Goal: Transaction & Acquisition: Purchase product/service

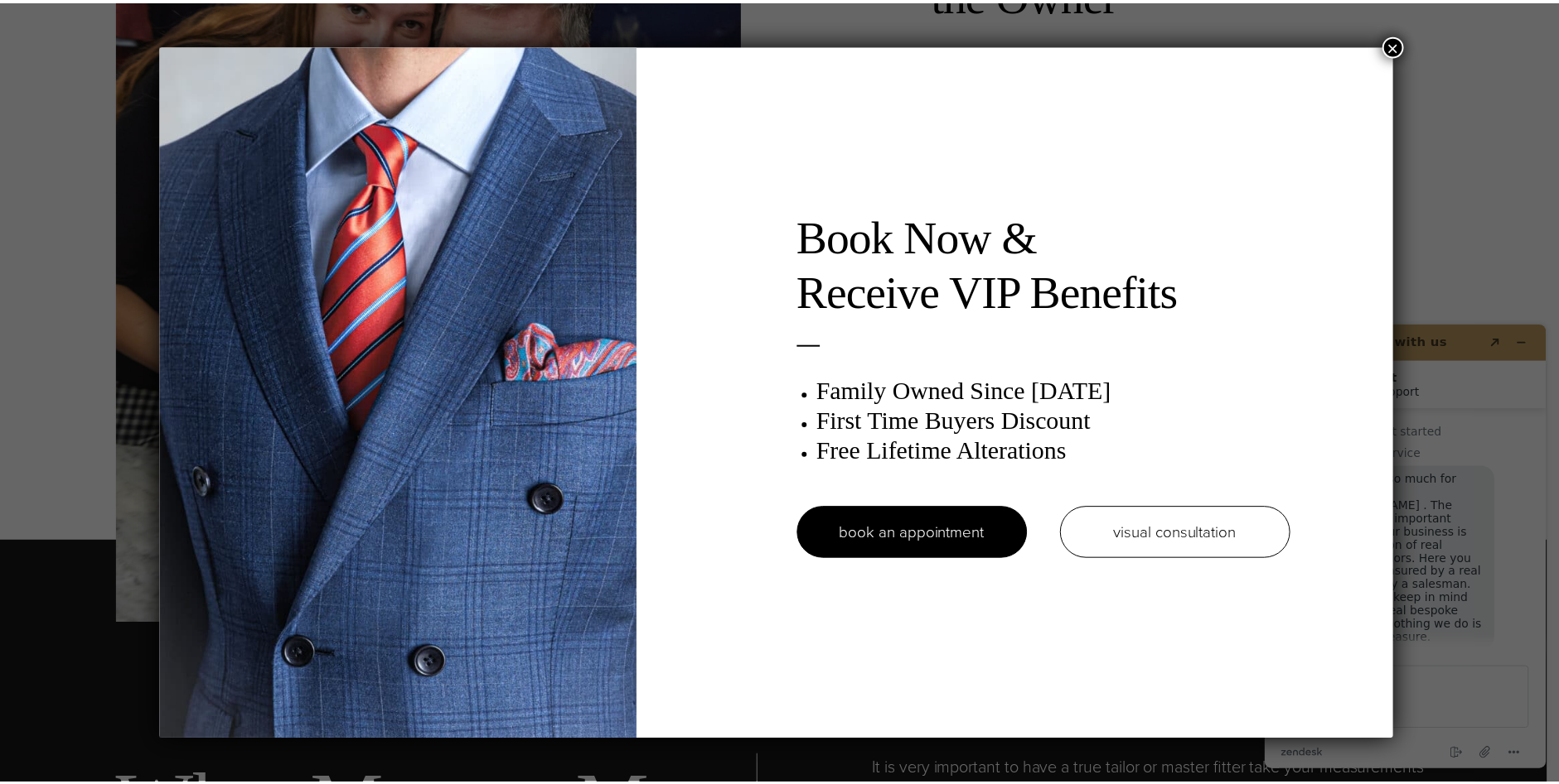
scroll to position [21, 0]
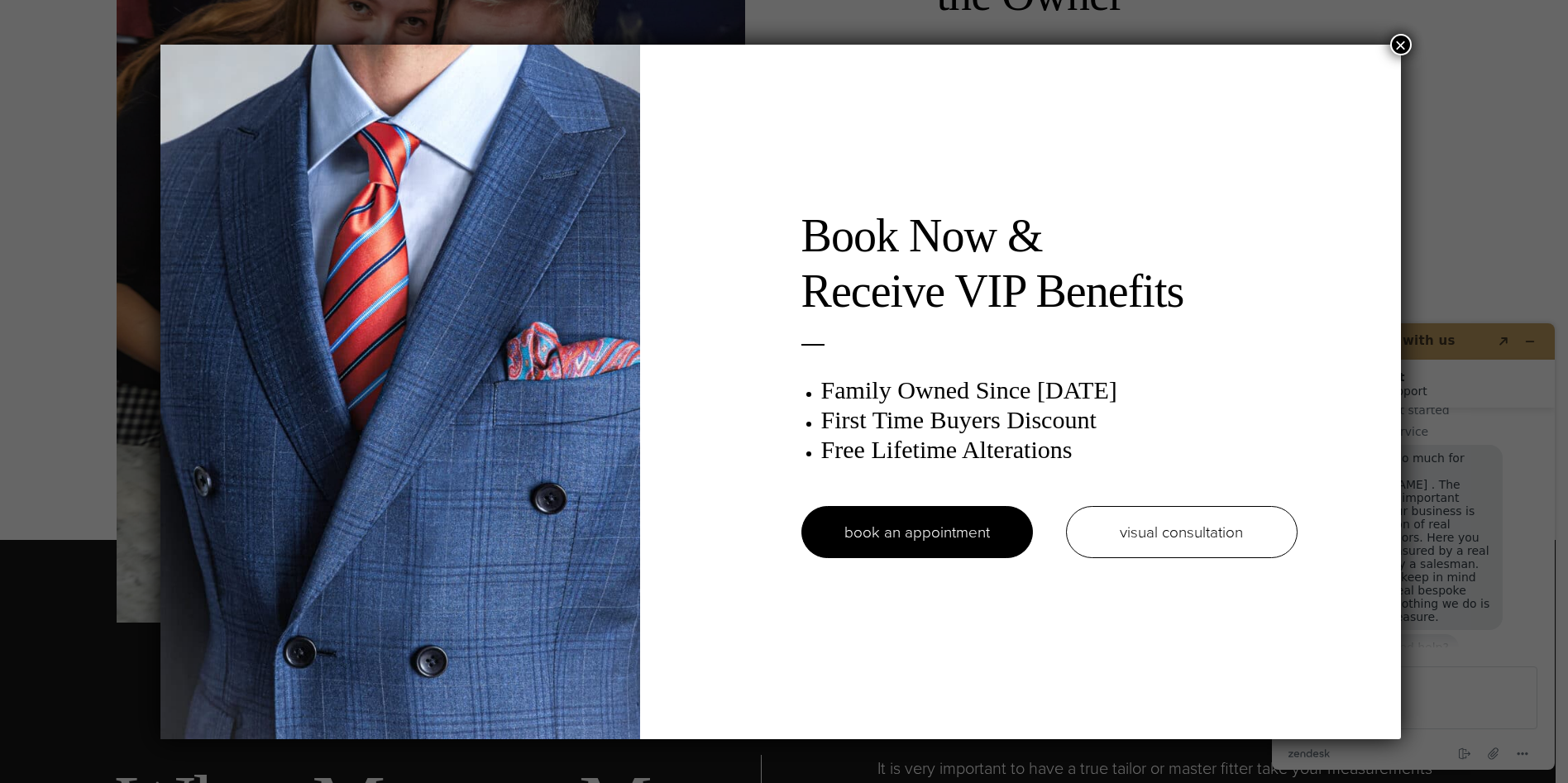
click at [1412, 40] on button "×" at bounding box center [1402, 45] width 22 height 22
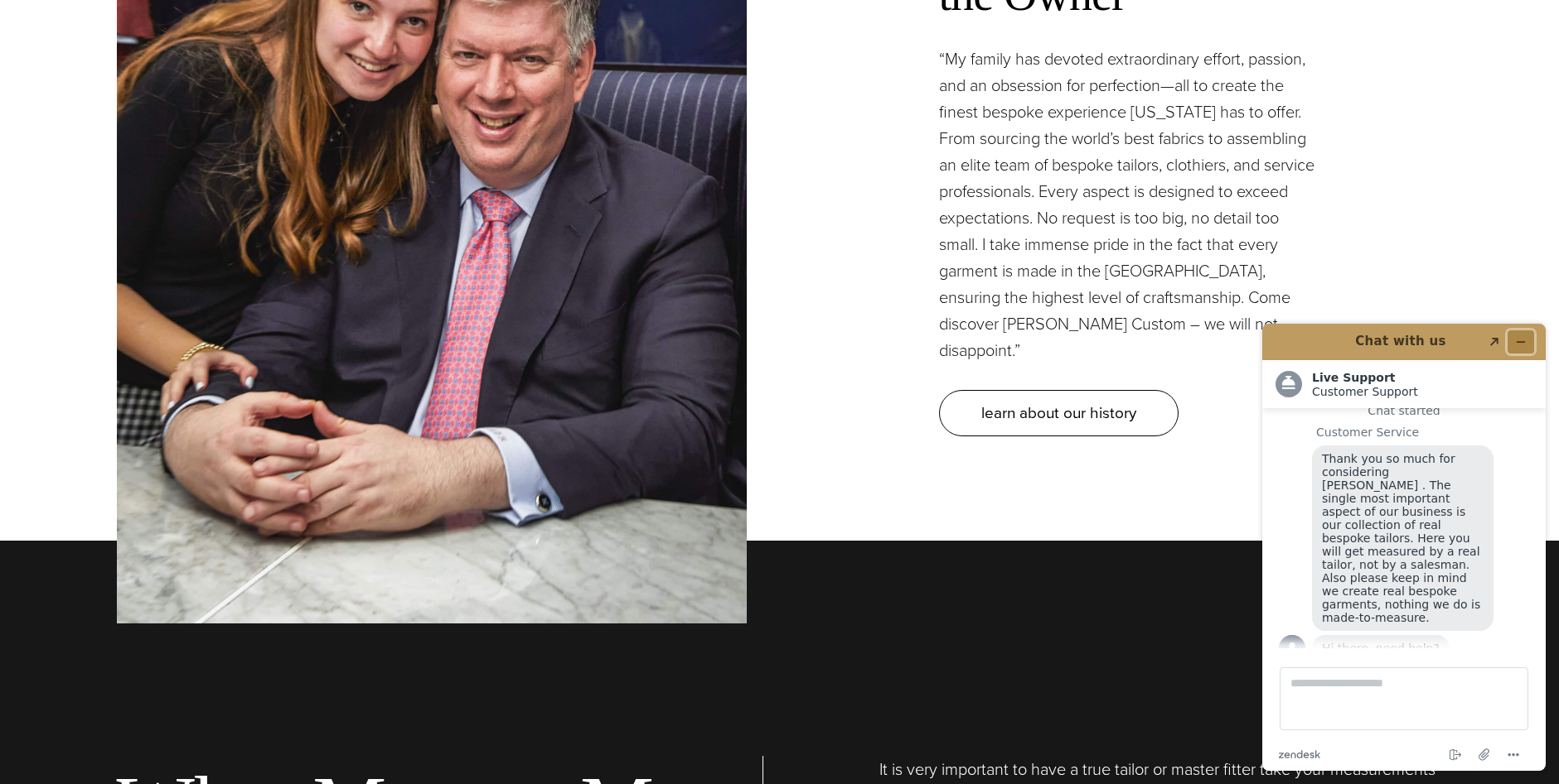
click at [1516, 341] on icon "Minimize widget" at bounding box center [1521, 342] width 12 height 12
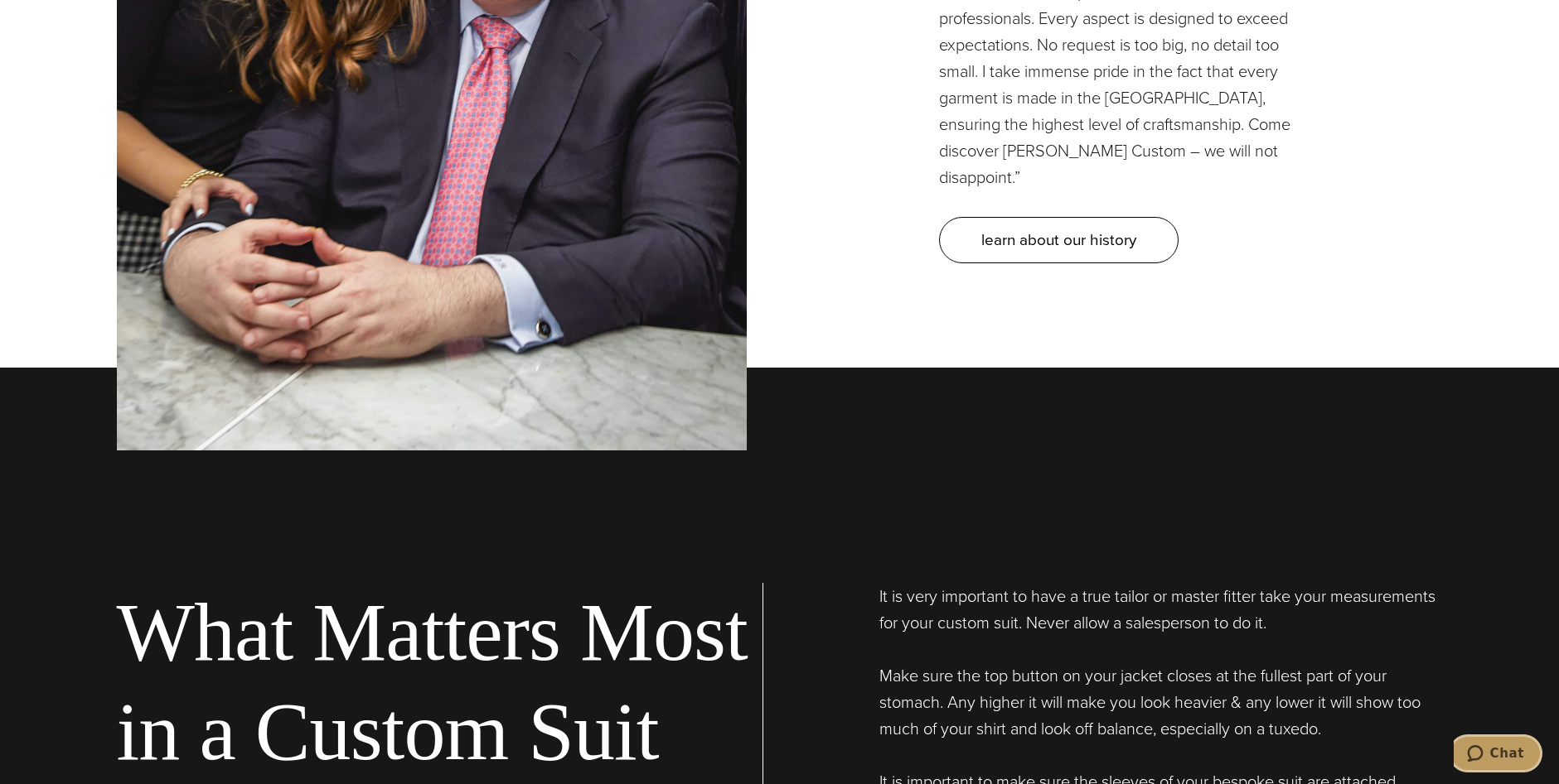
scroll to position [5300, 0]
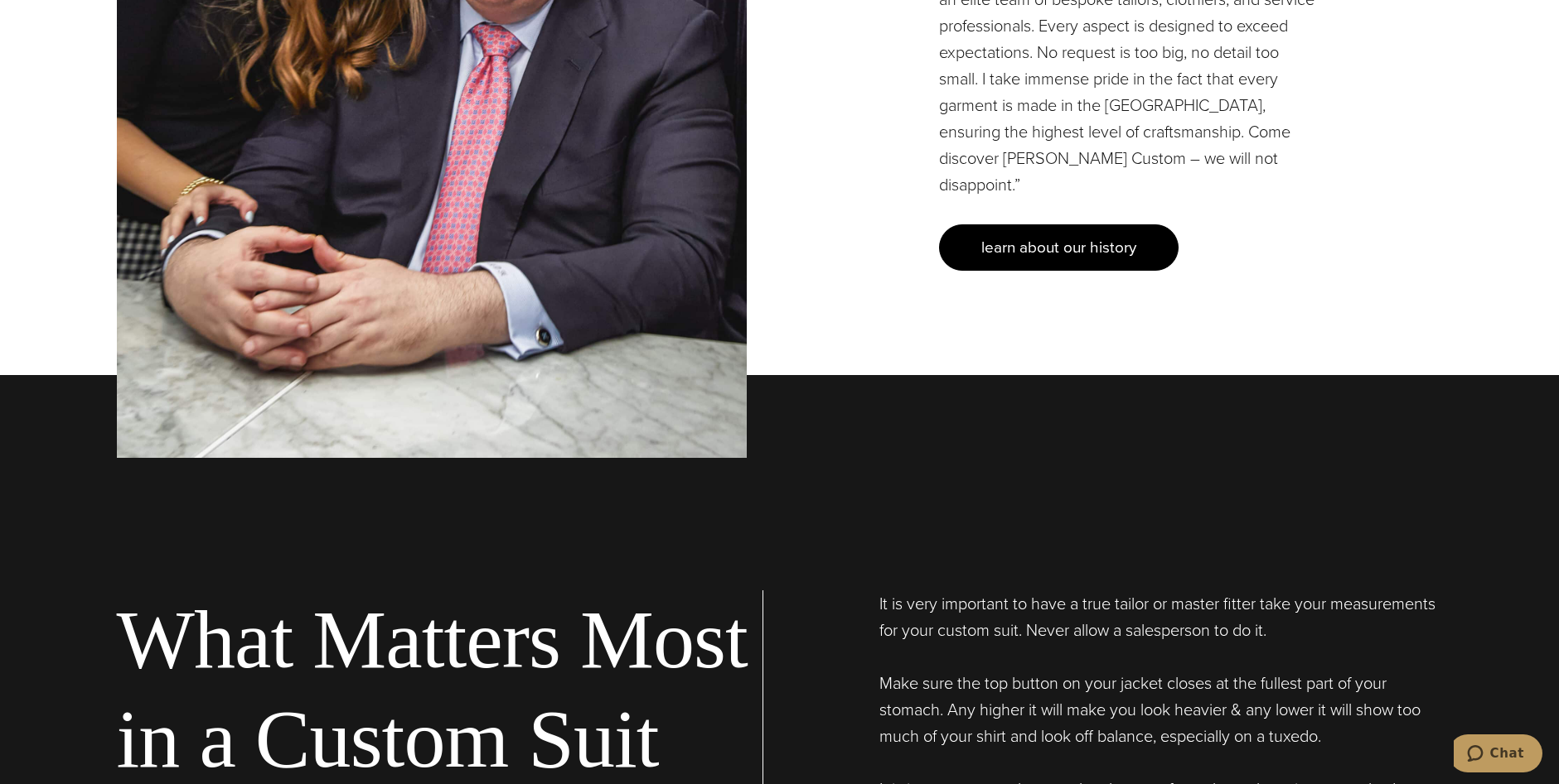
click at [1070, 235] on span "learn about our history" at bounding box center [1058, 247] width 155 height 24
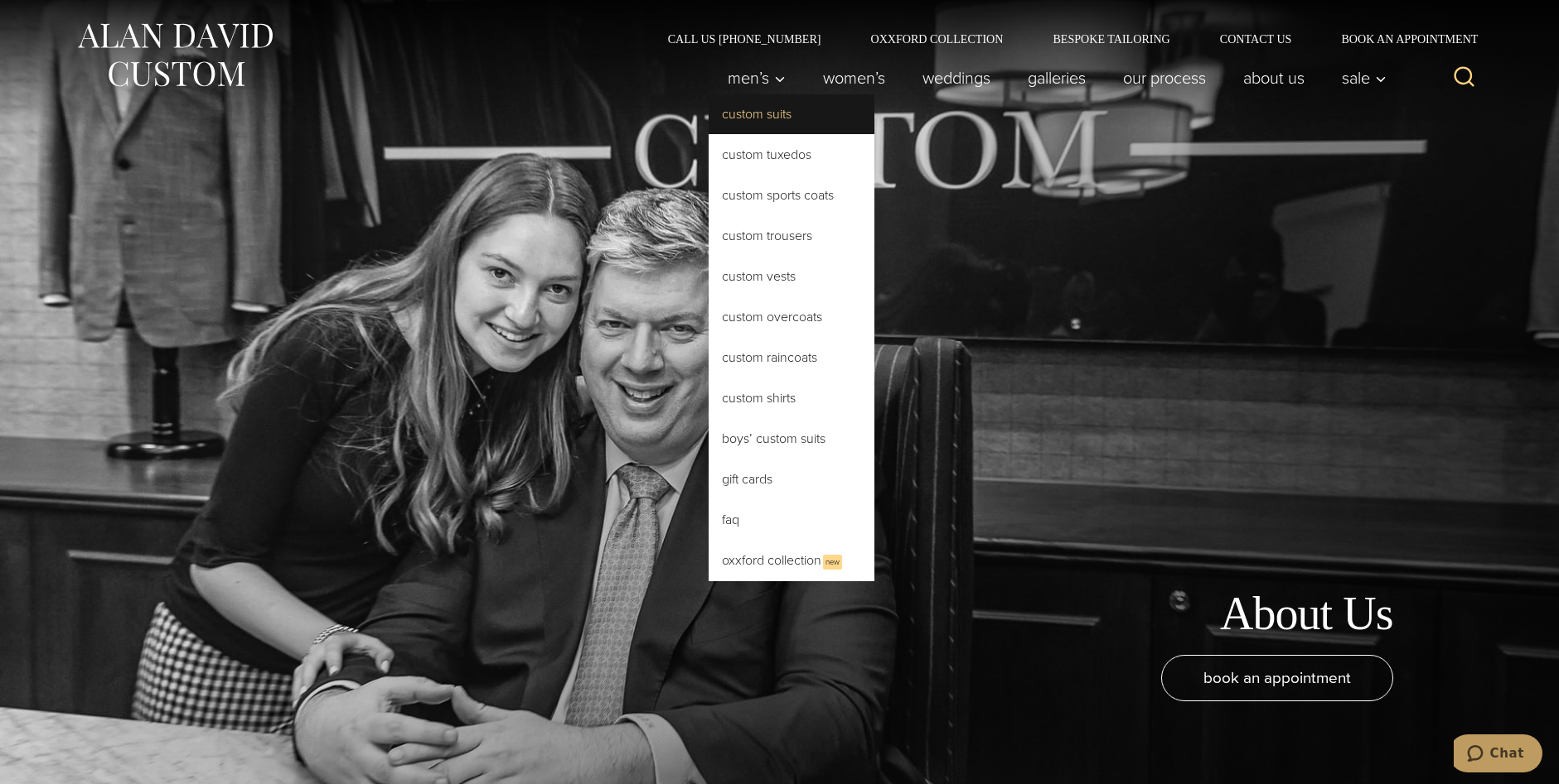
click at [740, 115] on link "Custom Suits" at bounding box center [791, 115] width 166 height 40
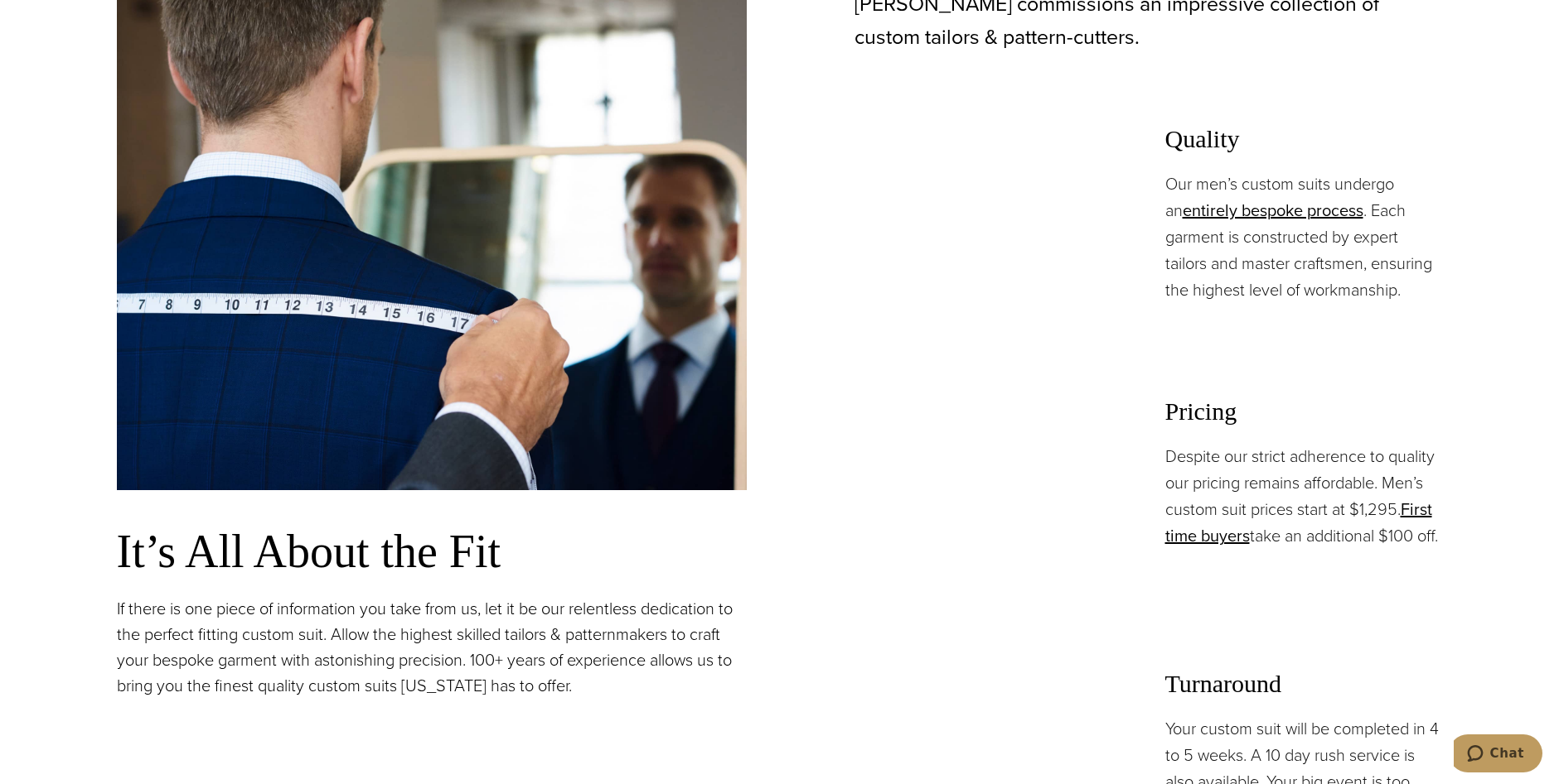
scroll to position [1242, 0]
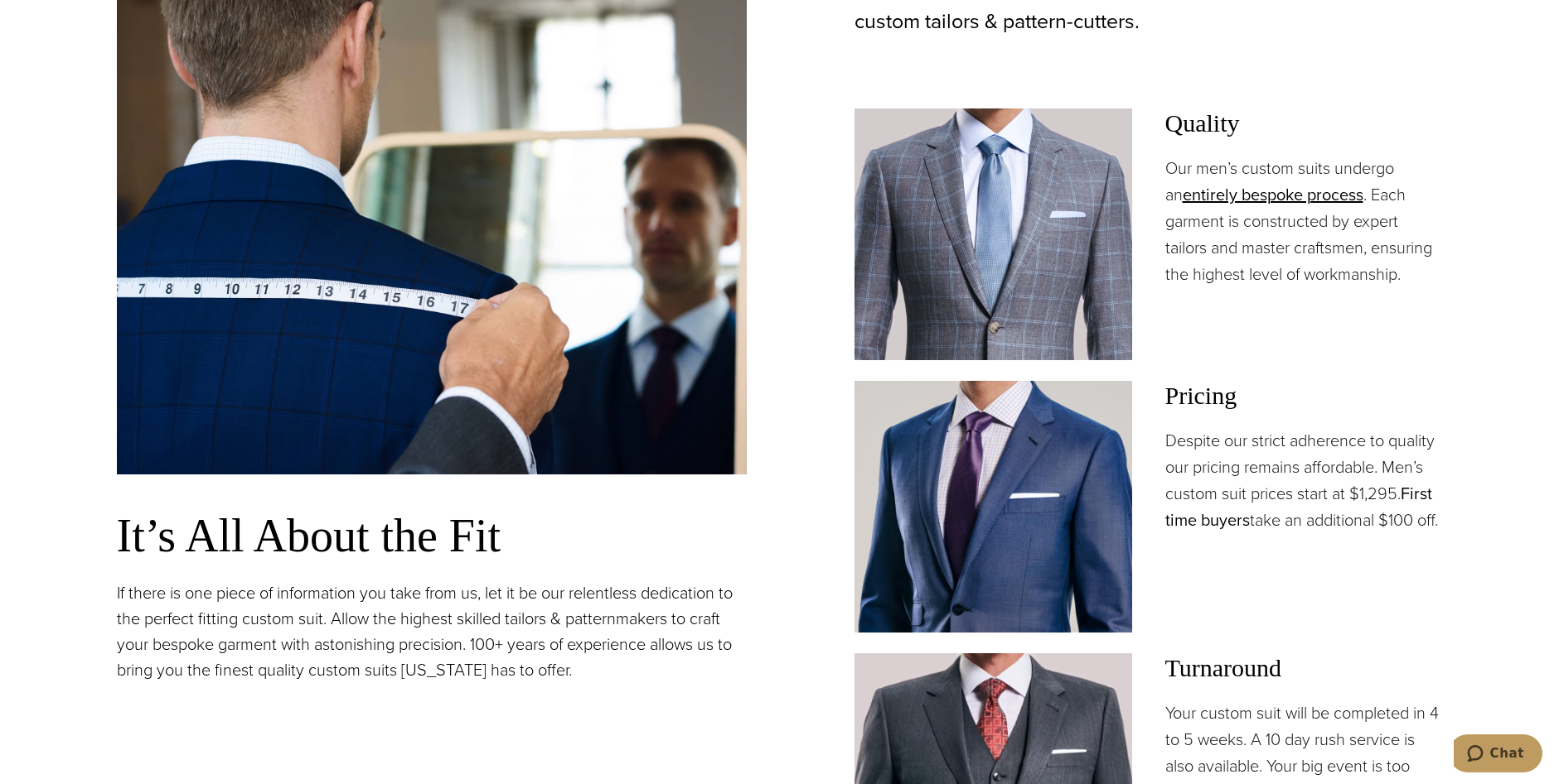
click at [1421, 496] on link "First time buyers" at bounding box center [1298, 506] width 266 height 51
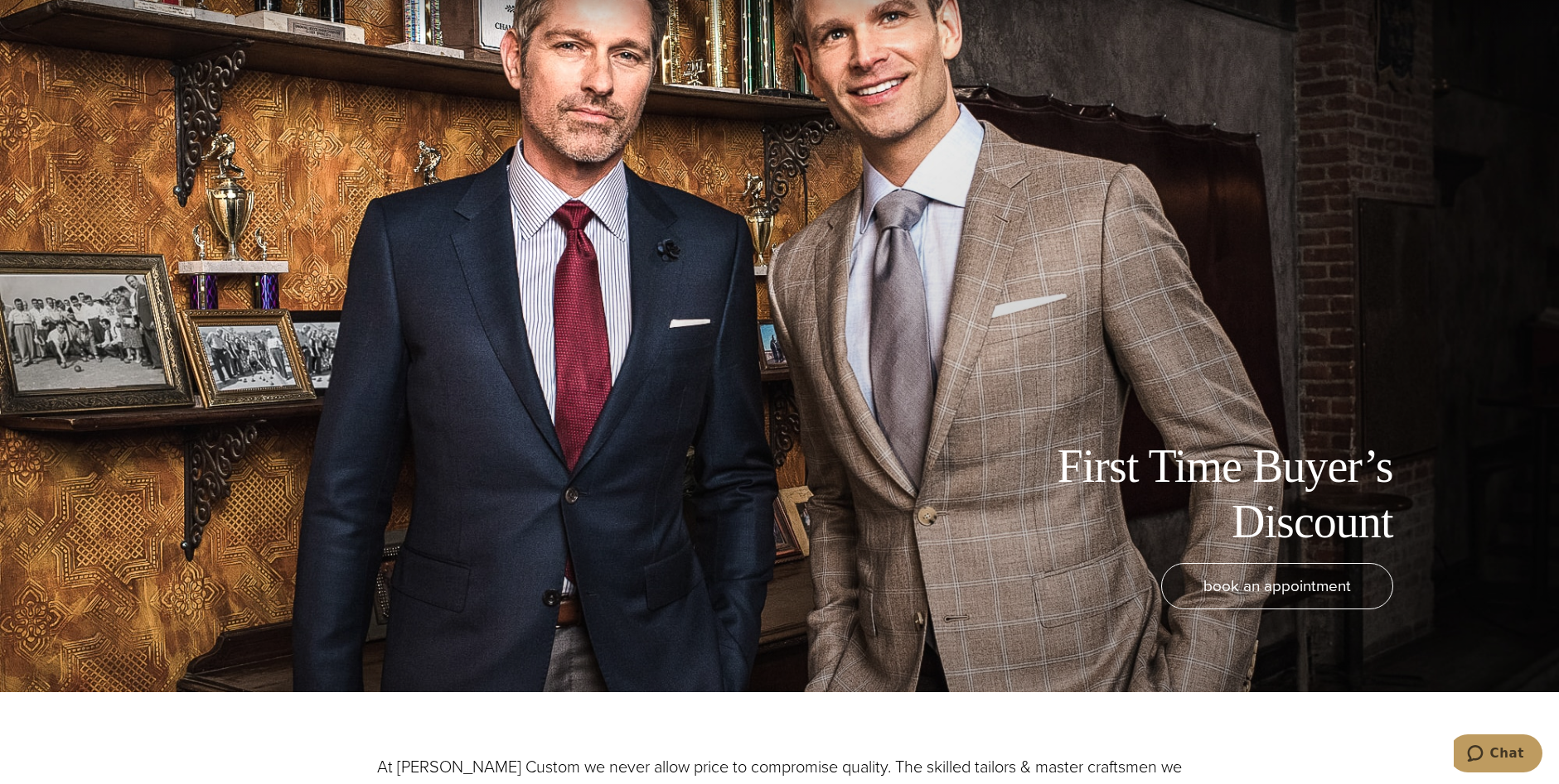
scroll to position [83, 0]
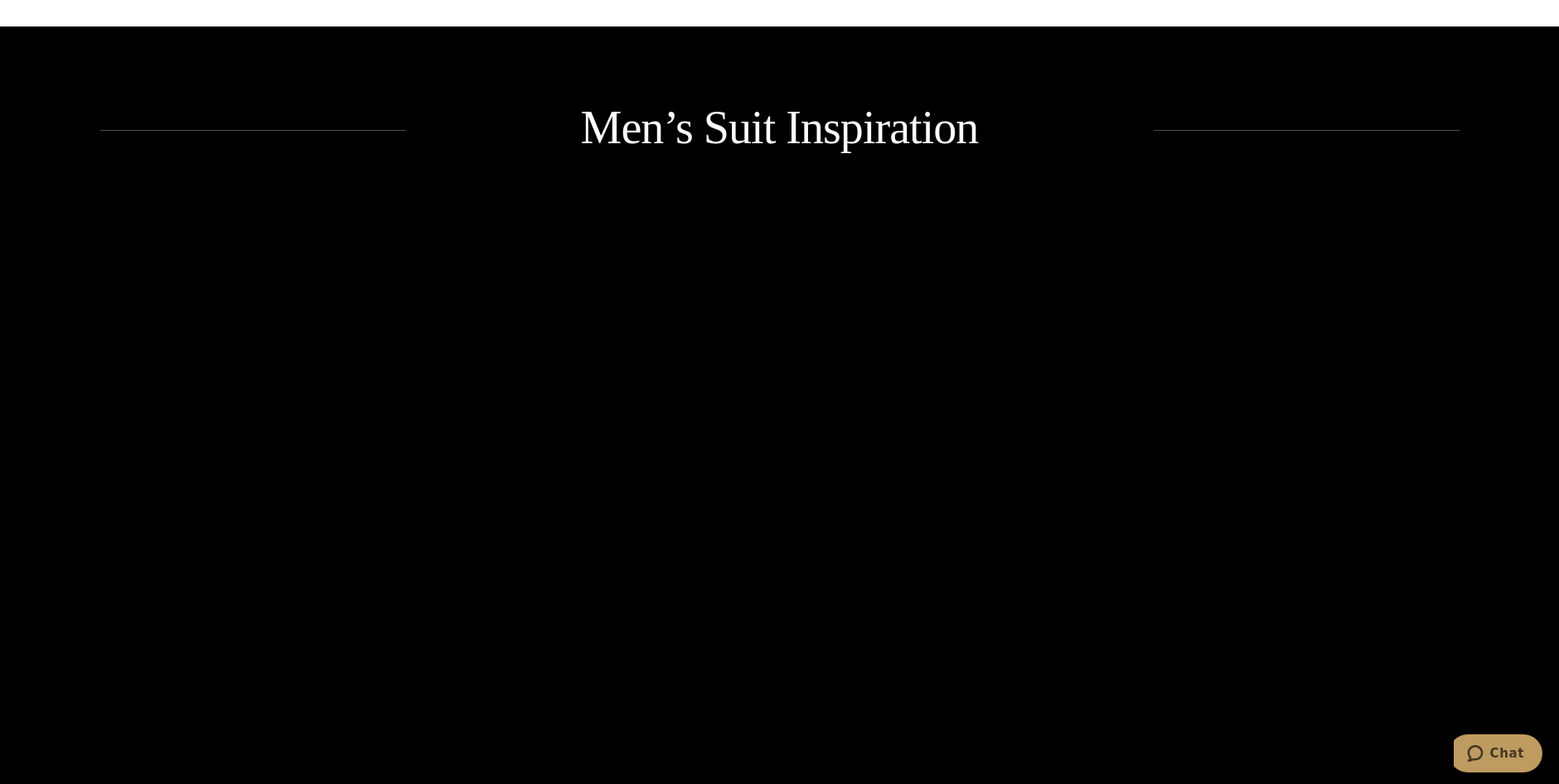
scroll to position [2287, 0]
